Goal: Navigation & Orientation: Find specific page/section

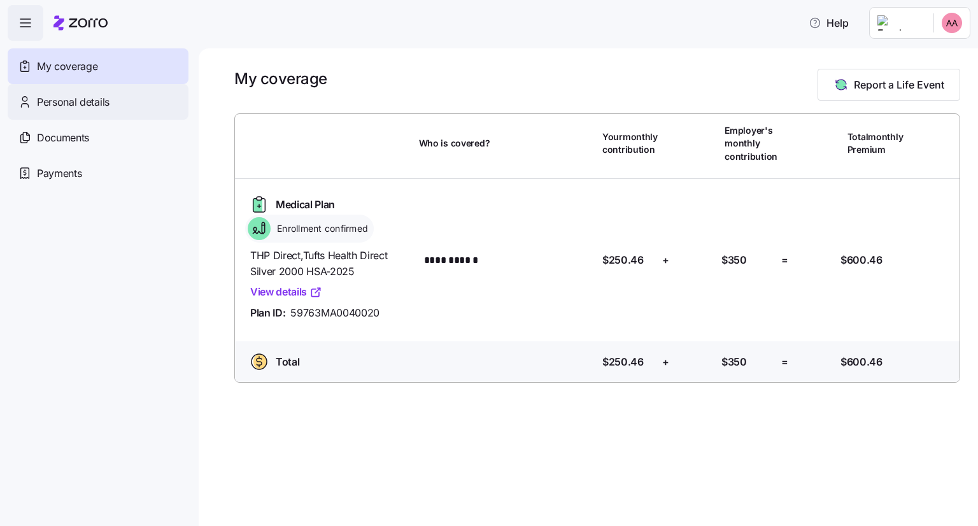
click at [112, 98] on div "Personal details" at bounding box center [98, 102] width 181 height 36
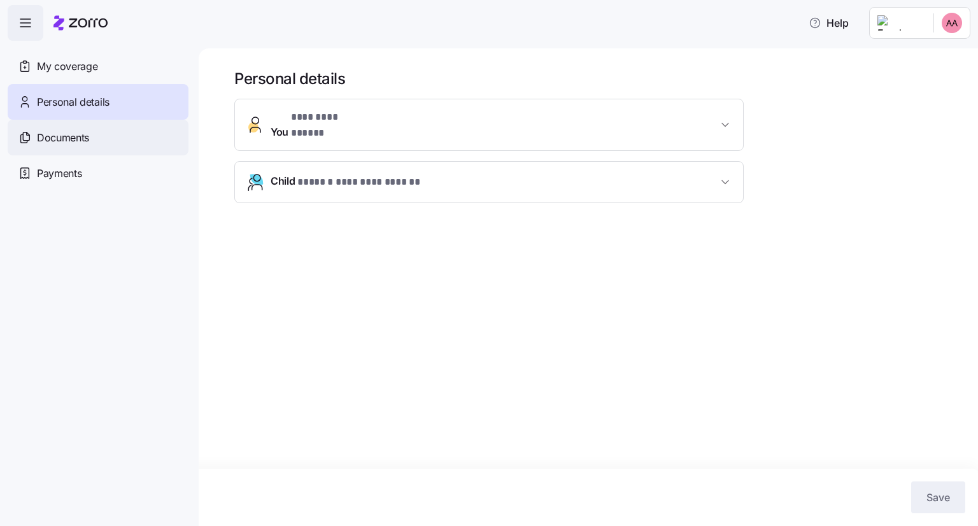
click at [104, 138] on div "Documents" at bounding box center [98, 138] width 181 height 36
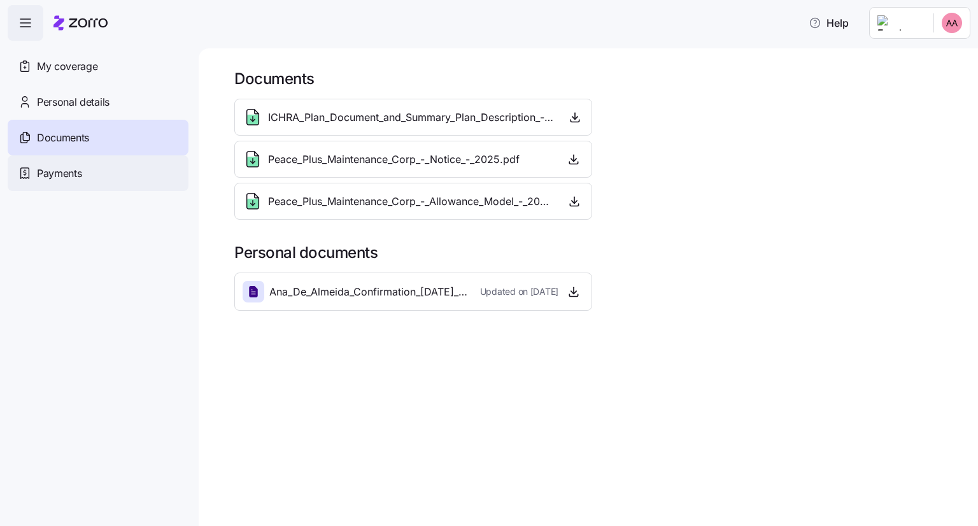
click at [106, 174] on div "Payments" at bounding box center [98, 173] width 181 height 36
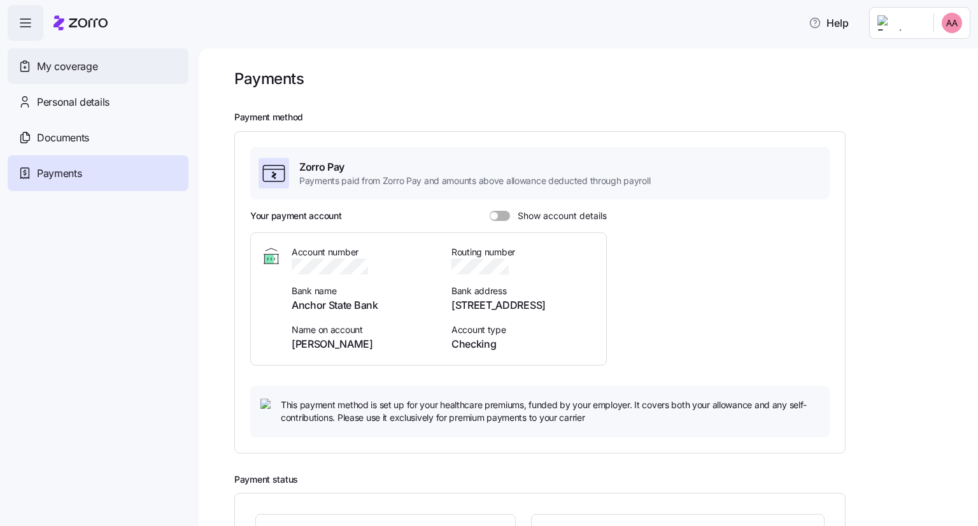
click at [81, 80] on div "My coverage" at bounding box center [98, 66] width 181 height 36
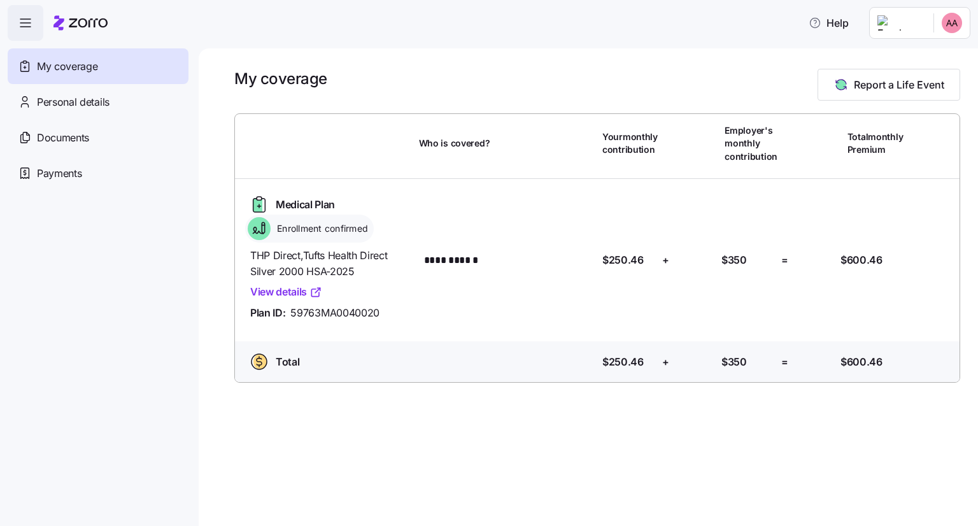
click at [313, 290] on icon at bounding box center [315, 292] width 13 height 13
click at [300, 288] on link "View details" at bounding box center [286, 292] width 72 height 16
click at [15, 21] on span "button" at bounding box center [25, 23] width 34 height 34
